Goal: Information Seeking & Learning: Learn about a topic

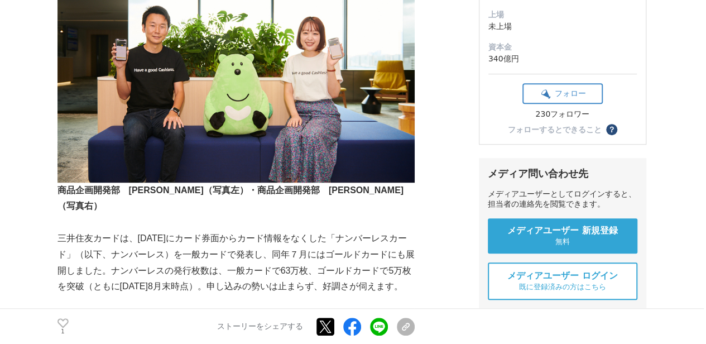
scroll to position [335, 0]
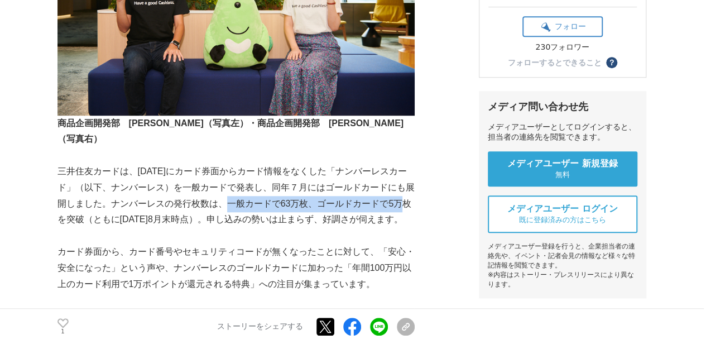
drag, startPoint x: 223, startPoint y: 169, endPoint x: 396, endPoint y: 172, distance: 172.5
click at [402, 174] on p "三井住友カードは、[DATE]にカード券面からカード情報をなくした「ナンバーレスカード」（以下、ナンバーレス）を一般カードで発表し、同年７月にはゴールドカード…" at bounding box center [236, 196] width 357 height 64
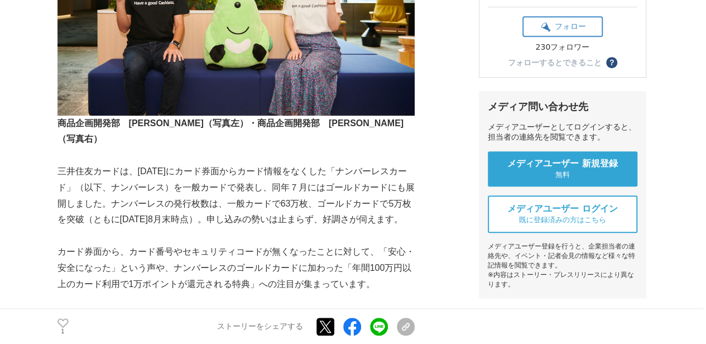
click at [215, 244] on p "カード券面から、カード番号やセキュリティコードが無くなったことに対して、「安心・安全になった」という声や、ナンバーレスのゴールドカードに加わった「年間100万…" at bounding box center [236, 268] width 357 height 48
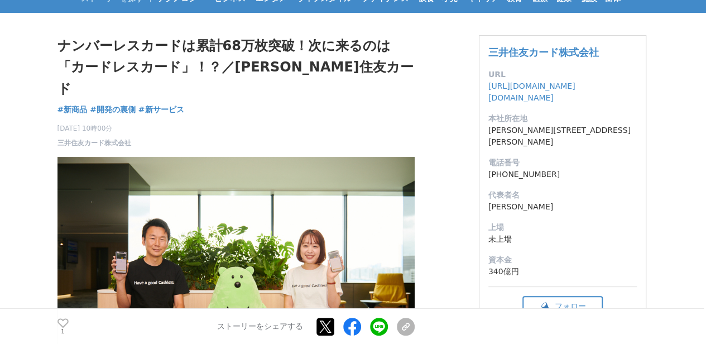
scroll to position [0, 0]
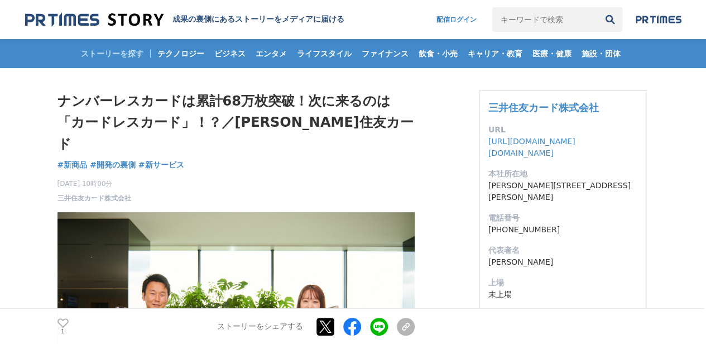
click at [269, 135] on div "ナンバーレスカードは累計68万枚突破！次に来るのは「カードレスカード」！？／三井住友カード 新商品 #新商品 #開発の裏側 #新サービス 1" at bounding box center [236, 146] width 357 height 113
